Goal: Check status: Check status

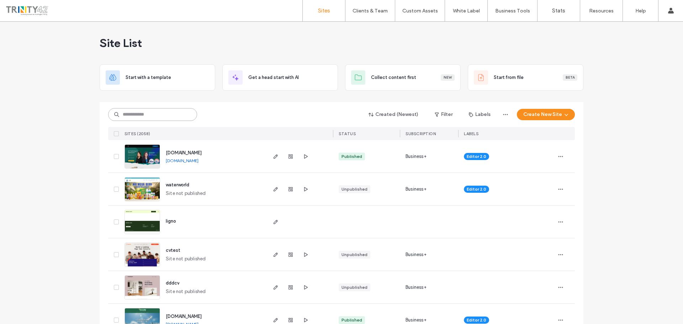
drag, startPoint x: 156, startPoint y: 109, endPoint x: 160, endPoint y: 111, distance: 3.8
click at [156, 109] on input at bounding box center [152, 114] width 89 height 13
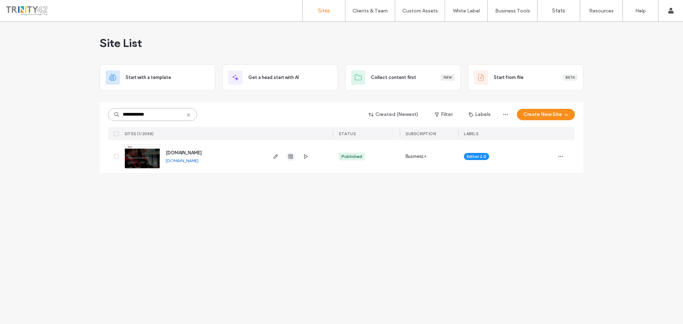
type input "**********"
click at [288, 159] on icon "button" at bounding box center [291, 157] width 6 height 6
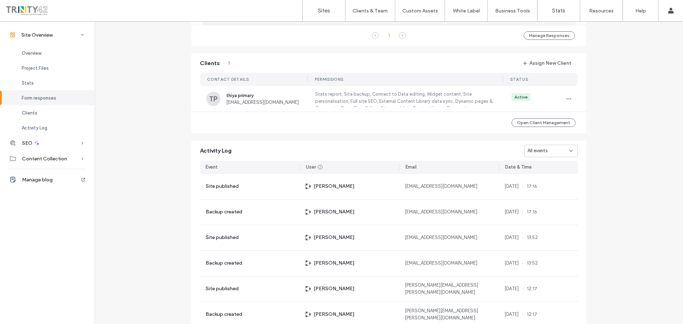
scroll to position [600, 0]
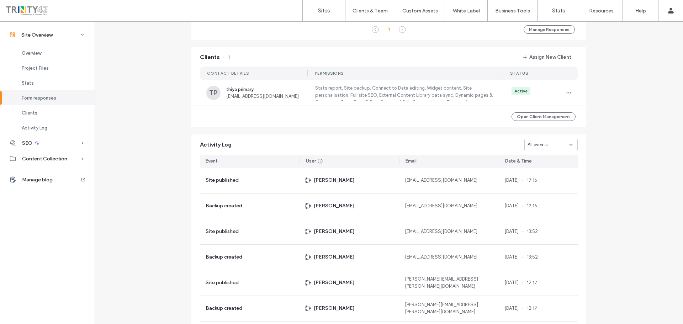
scroll to position [635, 0]
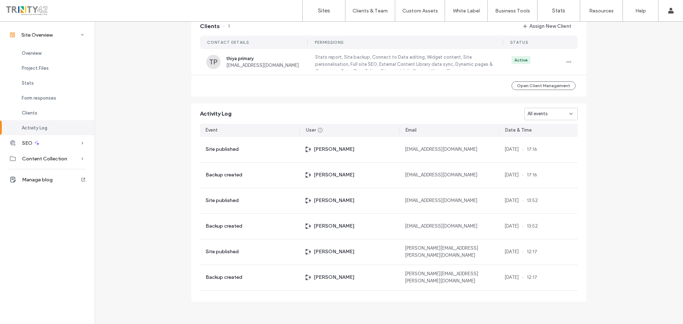
scroll to position [422, 0]
